Goal: Task Accomplishment & Management: Manage account settings

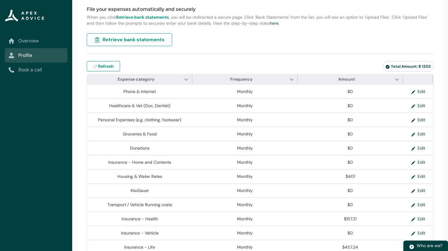
scroll to position [104, 0]
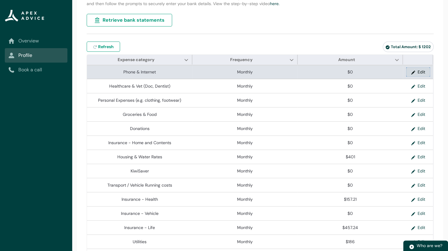
click at [429, 70] on lightning-button "Edit" at bounding box center [418, 71] width 24 height 5
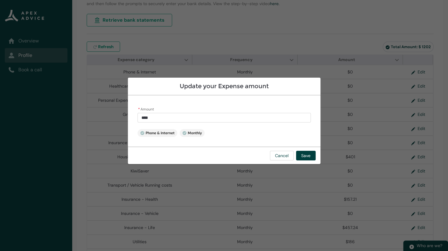
type input "*"
click at [160, 114] on input "*" at bounding box center [223, 118] width 173 height 10
type lightning-primitive-input-simple "01"
type input "**"
type lightning-primitive-input-simple "010"
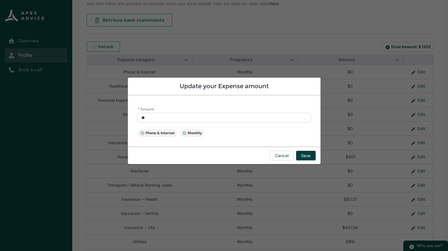
type input "***"
type lightning-primitive-input-simple "0106"
type input "****"
type lightning-primitive-input-simple "010"
type input "***"
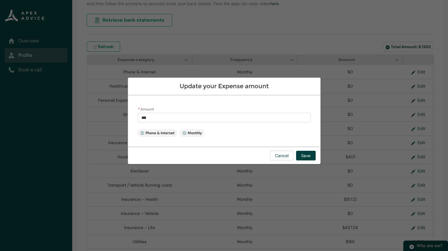
type lightning-primitive-input-simple "01"
type input "**"
type lightning-primitive-input-simple "0"
type input "*"
type lightning-primitive-input-simple "1"
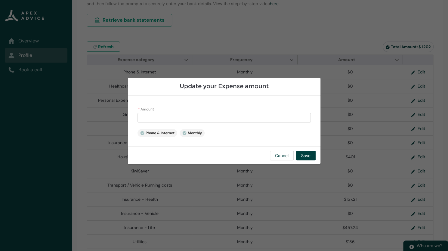
type input "*"
type lightning-primitive-input-simple "10"
type input "**"
type lightning-primitive-input-simple "106"
type input "******"
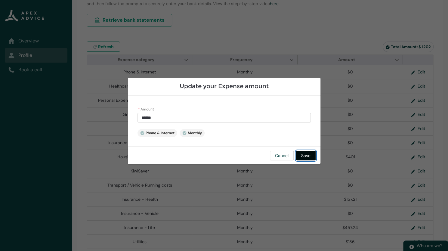
click at [306, 155] on button "Save" at bounding box center [306, 156] width 20 height 10
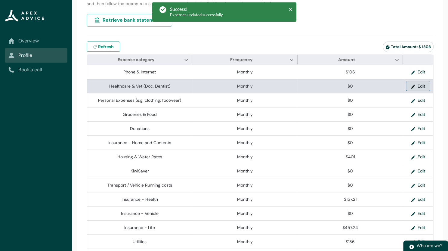
click at [420, 82] on button "Edit" at bounding box center [418, 86] width 24 height 9
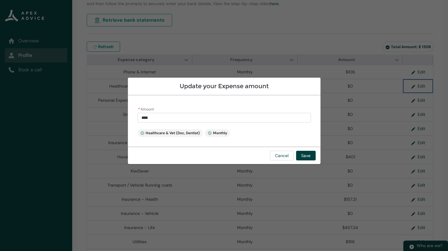
type input "*"
drag, startPoint x: 160, startPoint y: 116, endPoint x: 116, endPoint y: 113, distance: 44.0
click at [119, 115] on section "Update your Expense amount * Amount * Healthcare & Vet (Doc, Dentist) Monthly C…" at bounding box center [224, 125] width 448 height 251
type lightning-primitive-input-simple "1"
type input "*"
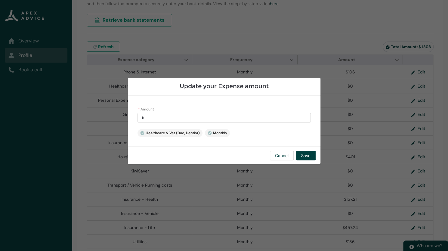
type lightning-primitive-input-simple "16"
type input "**"
type lightning-primitive-input-simple "168"
type input "******"
drag, startPoint x: 305, startPoint y: 157, endPoint x: 312, endPoint y: 154, distance: 7.3
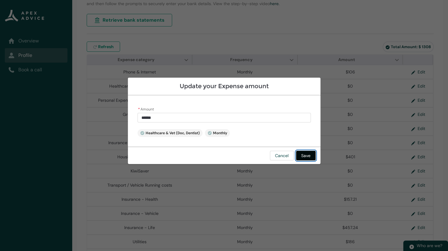
click at [306, 156] on button "Save" at bounding box center [306, 156] width 20 height 10
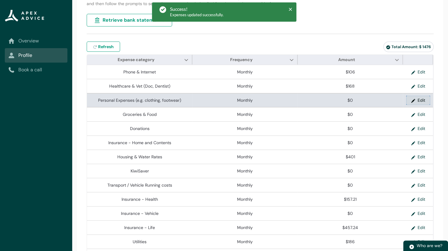
click at [414, 97] on button "Edit" at bounding box center [418, 100] width 24 height 9
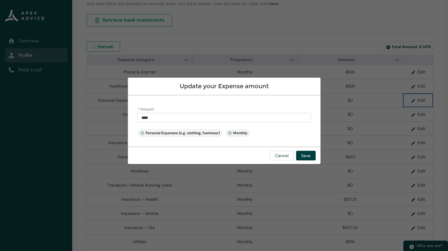
type input "*"
click at [167, 118] on input "*" at bounding box center [223, 118] width 173 height 10
type lightning-primitive-input-simple "2"
type input "*"
type lightning-primitive-input-simple "25"
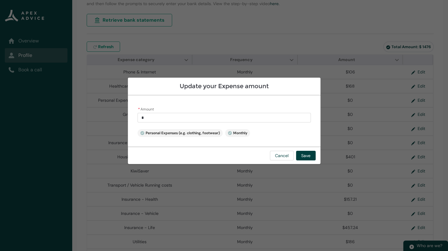
type input "**"
type lightning-primitive-input-simple "257"
type input "******"
click at [304, 155] on button "Save" at bounding box center [306, 156] width 20 height 10
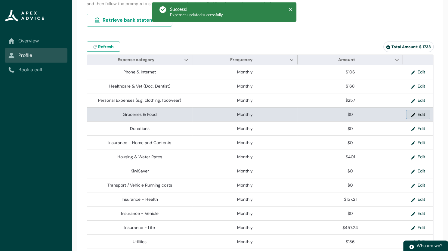
click at [412, 113] on button "Edit" at bounding box center [418, 114] width 24 height 9
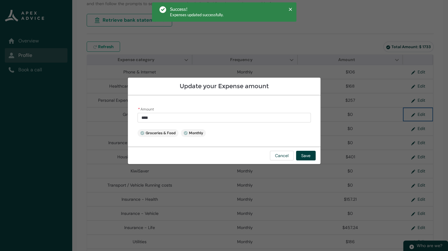
type input "*"
drag, startPoint x: 176, startPoint y: 119, endPoint x: 126, endPoint y: 118, distance: 49.4
click at [126, 118] on section "Update your Expense amount * Amount * Groceries & Food Monthly Cancel Save" at bounding box center [224, 125] width 448 height 251
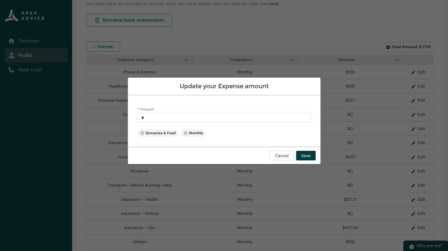
type lightning-primitive-input-simple "7"
type input "*"
type lightning-primitive-input-simple "73"
type input "**"
type lightning-primitive-input-simple "734"
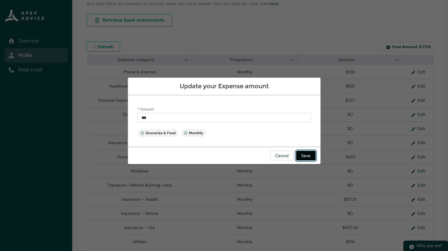
type input "******"
click at [308, 157] on button "Save" at bounding box center [306, 156] width 20 height 10
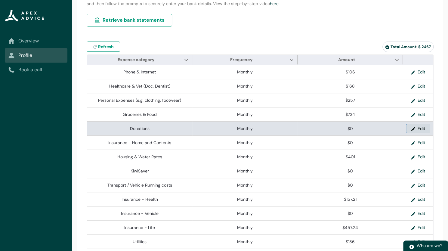
click at [411, 126] on button "Edit" at bounding box center [418, 128] width 24 height 9
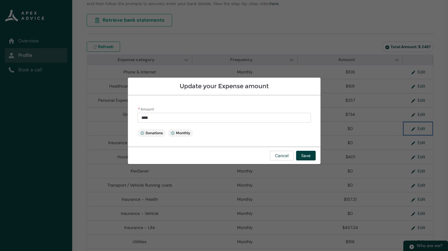
type input "*"
drag, startPoint x: 163, startPoint y: 116, endPoint x: 122, endPoint y: 116, distance: 41.5
click at [122, 116] on section "Update your Expense amount * Amount * Donations Monthly Cancel Save" at bounding box center [224, 125] width 448 height 251
type lightning-primitive-input-simple "4"
type input "*"
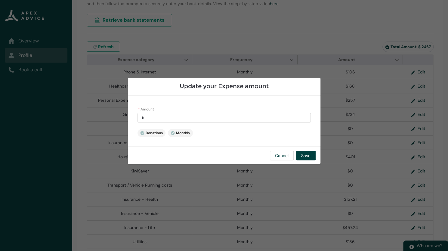
type lightning-primitive-input-simple "45"
type input "**"
type lightning-primitive-input-simple "450"
type input "******"
click at [303, 155] on button "Save" at bounding box center [306, 156] width 20 height 10
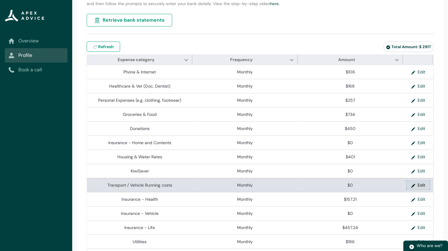
click at [412, 182] on button "Edit" at bounding box center [418, 185] width 24 height 9
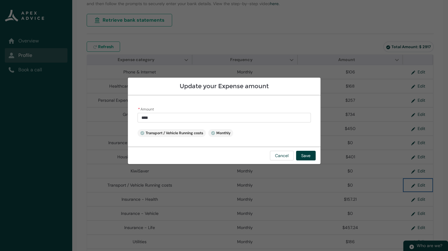
type input "*"
drag, startPoint x: 160, startPoint y: 115, endPoint x: 123, endPoint y: 116, distance: 36.4
click at [123, 116] on section "Update your Expense amount * Amount * Transport / Vehicle Running costs Monthly…" at bounding box center [224, 125] width 448 height 251
type lightning-primitive-input-simple "2"
type input "*"
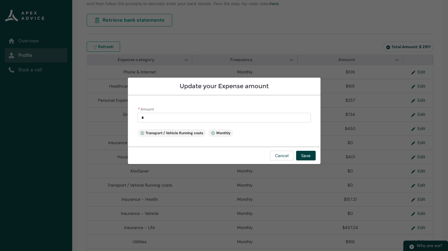
type lightning-primitive-input-simple "20"
type input "**"
type lightning-primitive-input-simple "200"
type input "******"
click at [309, 155] on button "Save" at bounding box center [306, 156] width 20 height 10
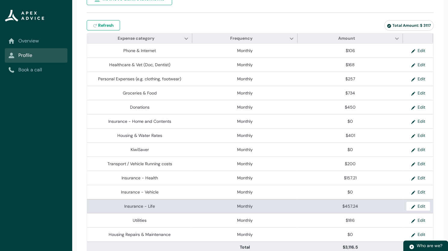
scroll to position [134, 0]
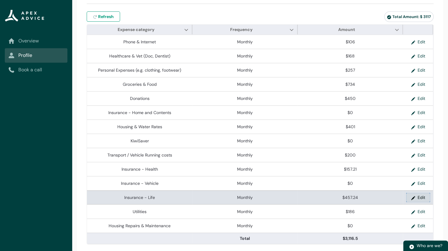
click at [412, 195] on button "Edit" at bounding box center [418, 197] width 24 height 9
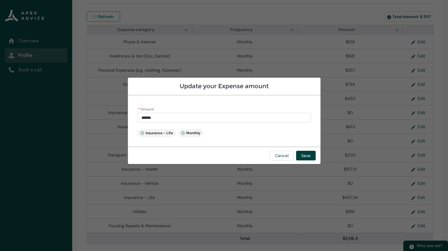
drag, startPoint x: 160, startPoint y: 117, endPoint x: 127, endPoint y: 112, distance: 32.8
click at [128, 114] on div "* Amount ****** Insurance - Life Monthly" at bounding box center [224, 120] width 193 height 51
type lightning-primitive-input-simple "0"
type input "****"
click at [308, 151] on button "Save" at bounding box center [306, 156] width 20 height 10
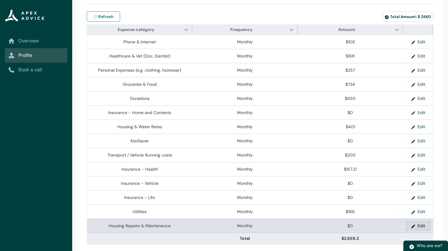
click at [412, 225] on button "Edit" at bounding box center [418, 225] width 24 height 9
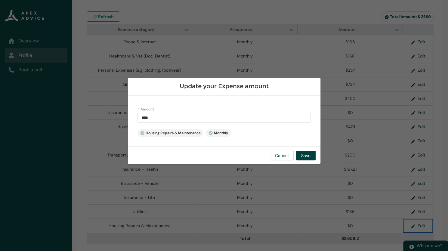
type input "*"
drag, startPoint x: 155, startPoint y: 119, endPoint x: 141, endPoint y: 107, distance: 18.3
click at [135, 112] on div "* Amount * Housing Repairs & Maintenance Monthly" at bounding box center [224, 120] width 193 height 51
type lightning-primitive-input-simple "1"
type input "*"
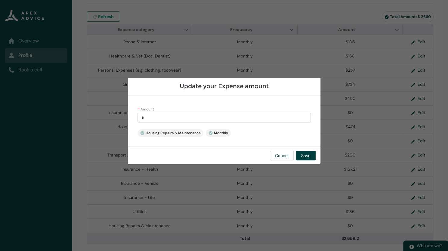
type lightning-primitive-input-simple "10"
type input "**"
type lightning-primitive-input-simple "100"
type input "******"
click at [301, 155] on button "Save" at bounding box center [306, 156] width 20 height 10
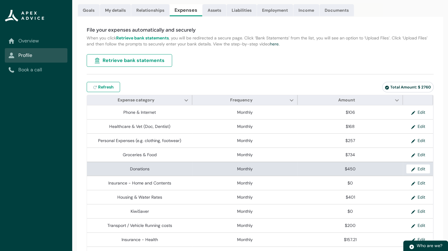
scroll to position [104, 0]
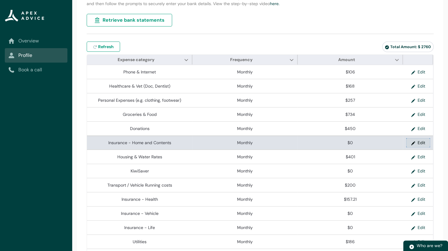
click at [412, 140] on lightning-primitive-icon "button" at bounding box center [414, 142] width 7 height 9
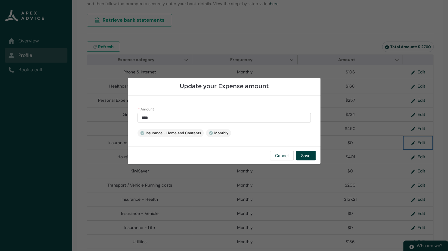
type input "*"
drag, startPoint x: 159, startPoint y: 116, endPoint x: 123, endPoint y: 117, distance: 36.1
click at [123, 117] on section "Update your Expense amount * Amount * Insurance - Home and Contents Monthly Can…" at bounding box center [224, 125] width 448 height 251
type lightning-primitive-input-simple "1"
type input "*"
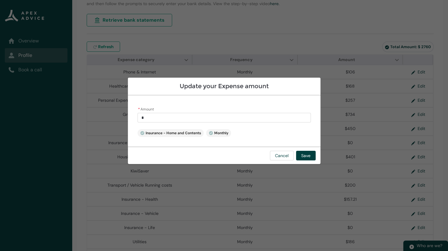
type lightning-primitive-input-simple "15"
type input "**"
type lightning-primitive-input-simple "153"
type input "******"
click at [311, 156] on button "Save" at bounding box center [306, 156] width 20 height 10
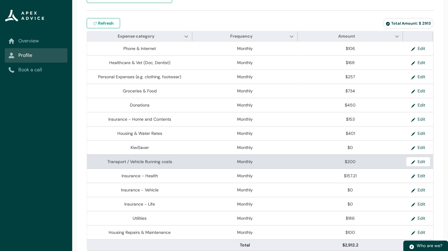
scroll to position [134, 0]
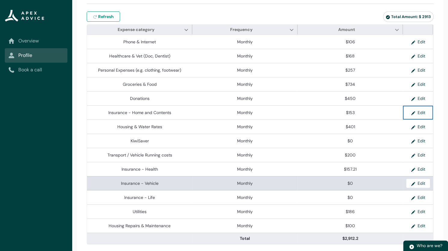
click at [348, 181] on lightning-formatted-number "$0" at bounding box center [349, 183] width 5 height 5
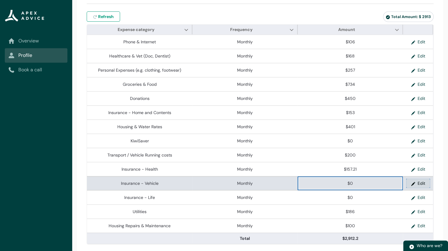
click at [419, 181] on button "Edit" at bounding box center [418, 183] width 24 height 9
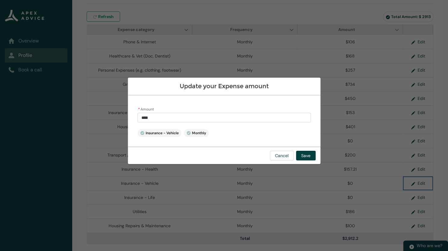
type input "*"
drag, startPoint x: 156, startPoint y: 117, endPoint x: 86, endPoint y: 101, distance: 71.7
click at [86, 101] on section "Update your Expense amount * Amount * Insurance - Vehicle Monthly Cancel Save" at bounding box center [224, 125] width 448 height 251
type lightning-primitive-input-simple "7"
type input "*"
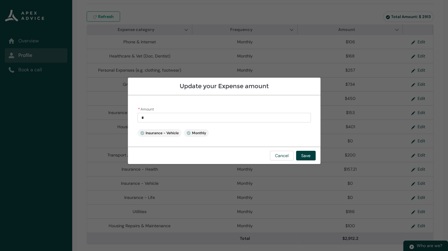
type lightning-primitive-input-simple "75"
type input "*****"
click at [308, 155] on button "Save" at bounding box center [306, 156] width 20 height 10
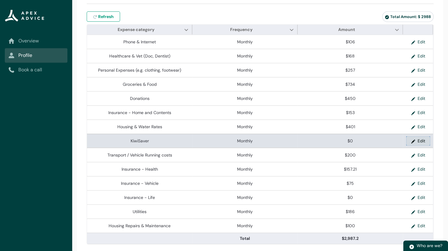
click at [420, 137] on button "Edit" at bounding box center [418, 140] width 24 height 9
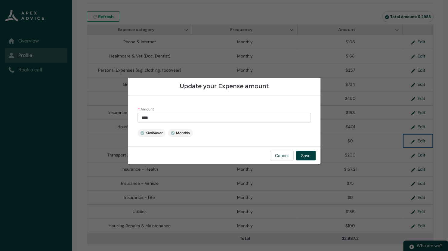
type input "*"
drag, startPoint x: 159, startPoint y: 118, endPoint x: 113, endPoint y: 113, distance: 46.6
click at [113, 113] on section "Update your Expense amount * Amount * KiwiSaver Monthly Cancel Save" at bounding box center [224, 125] width 448 height 251
type lightning-primitive-input-simple "8"
type input "*"
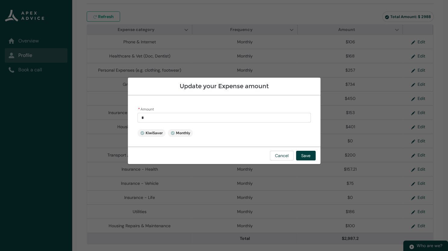
type lightning-primitive-input-simple "88"
type input "**"
type lightning-primitive-input-simple "880"
type input "******"
click at [306, 156] on button "Save" at bounding box center [306, 156] width 20 height 10
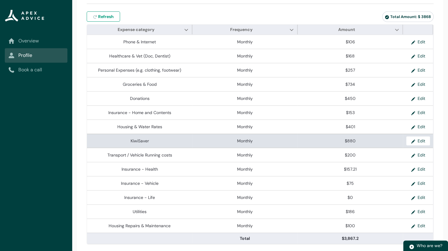
scroll to position [0, 0]
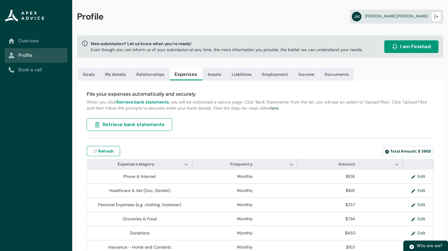
click at [412, 48] on span "I am Finished" at bounding box center [415, 46] width 31 height 7
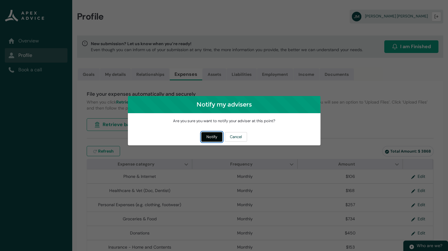
click at [211, 137] on button "Notify" at bounding box center [211, 137] width 21 height 10
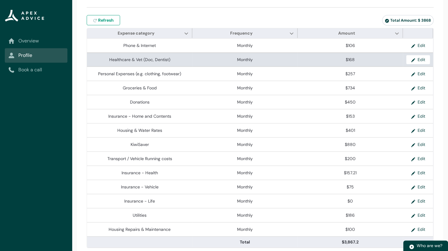
scroll to position [134, 0]
